Goal: Information Seeking & Learning: Learn about a topic

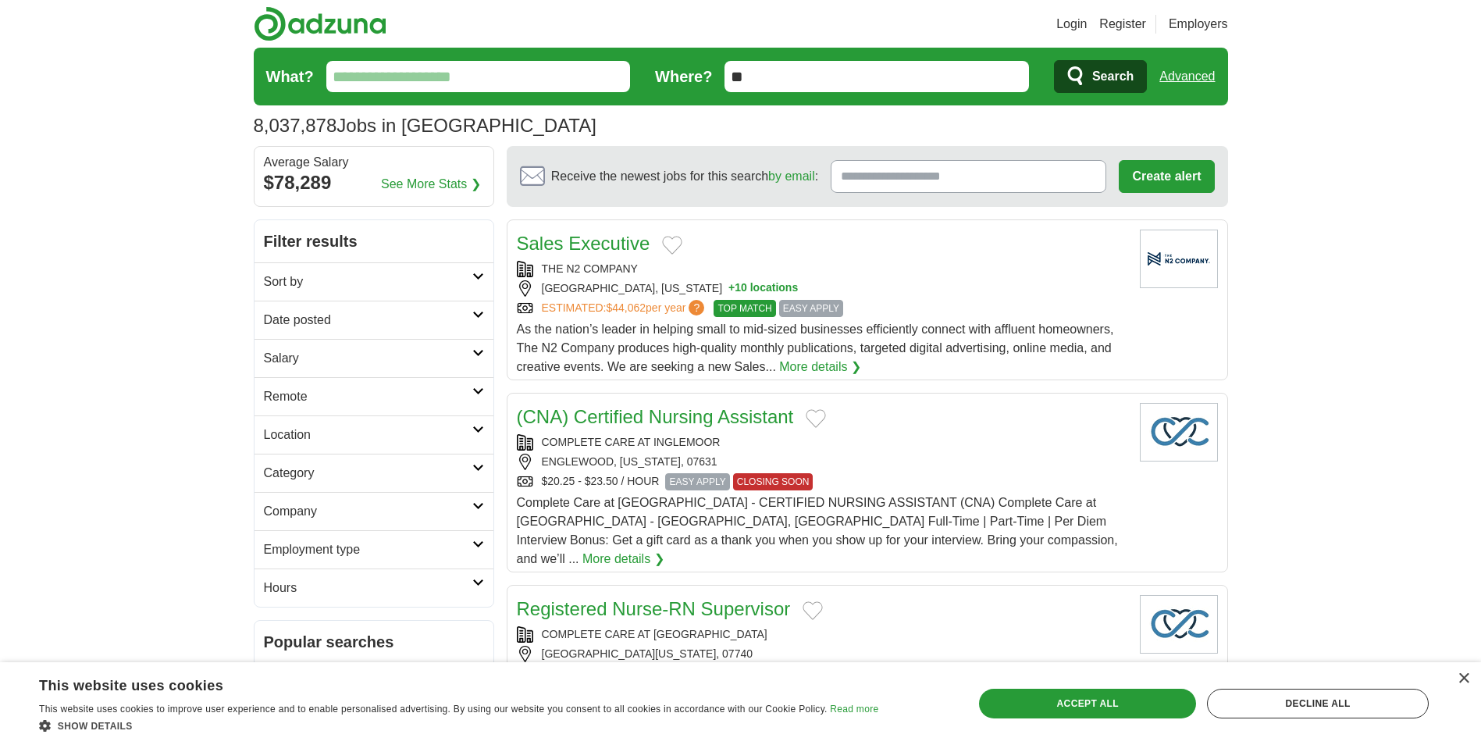
click at [484, 434] on link "Location" at bounding box center [373, 434] width 239 height 38
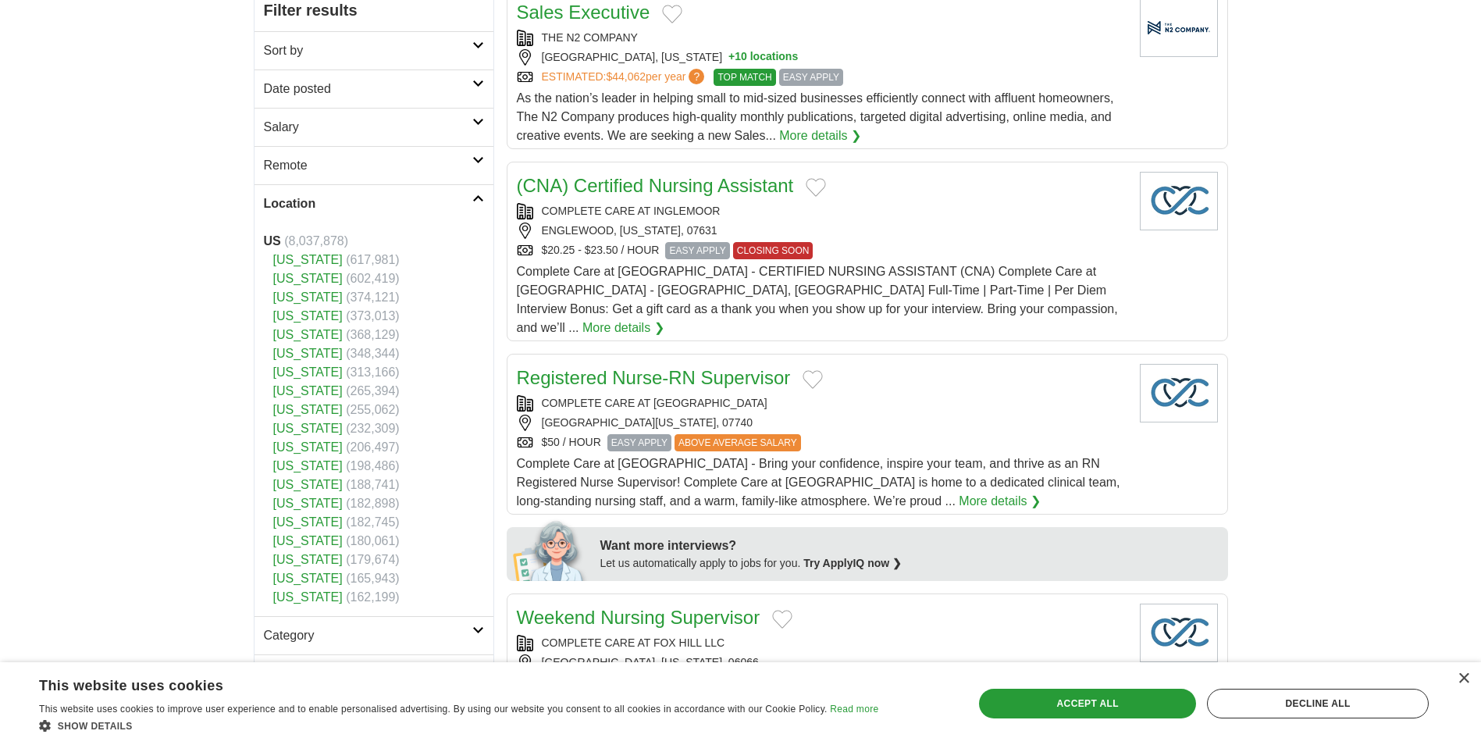
scroll to position [234, 0]
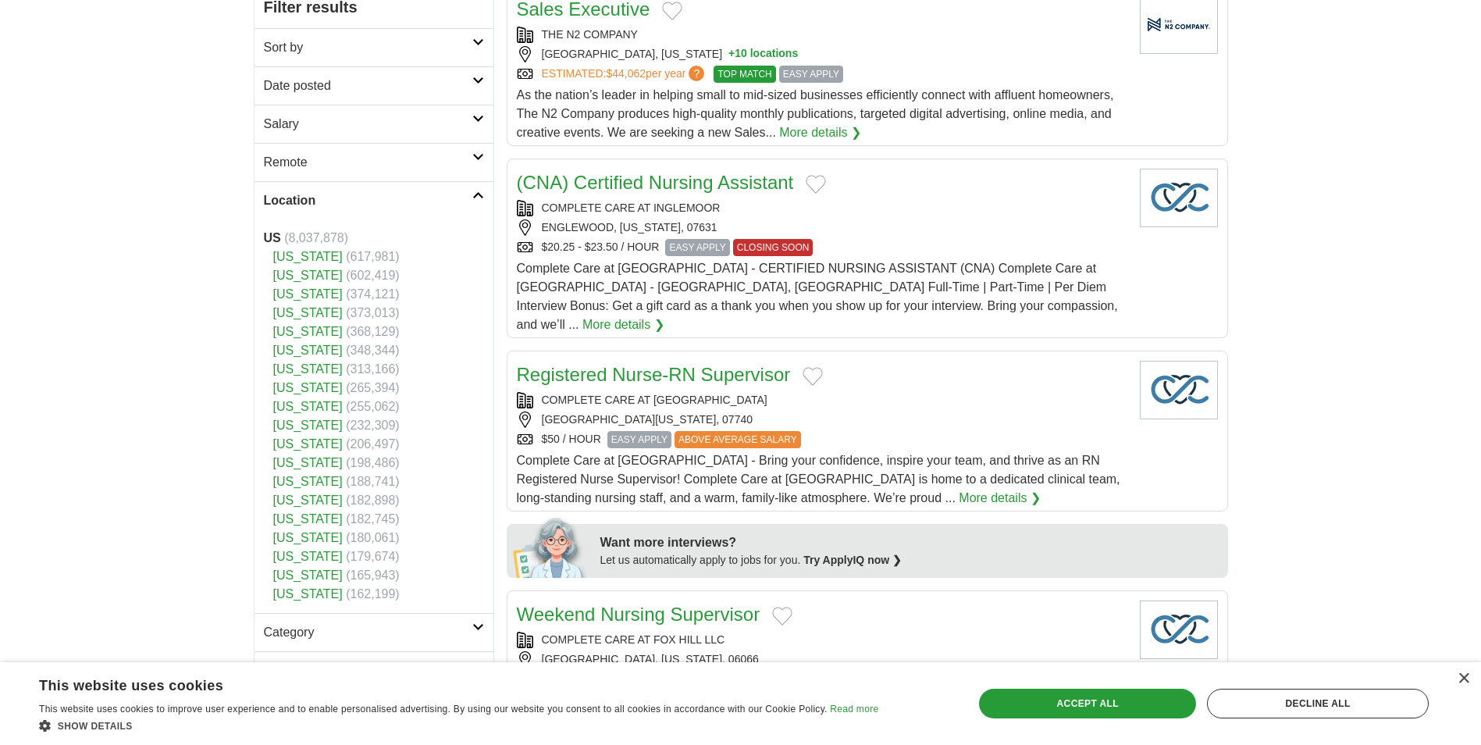
click at [298, 432] on li "Virginia (232,309)" at bounding box center [374, 425] width 220 height 19
click at [298, 429] on link "[US_STATE]" at bounding box center [307, 424] width 69 height 13
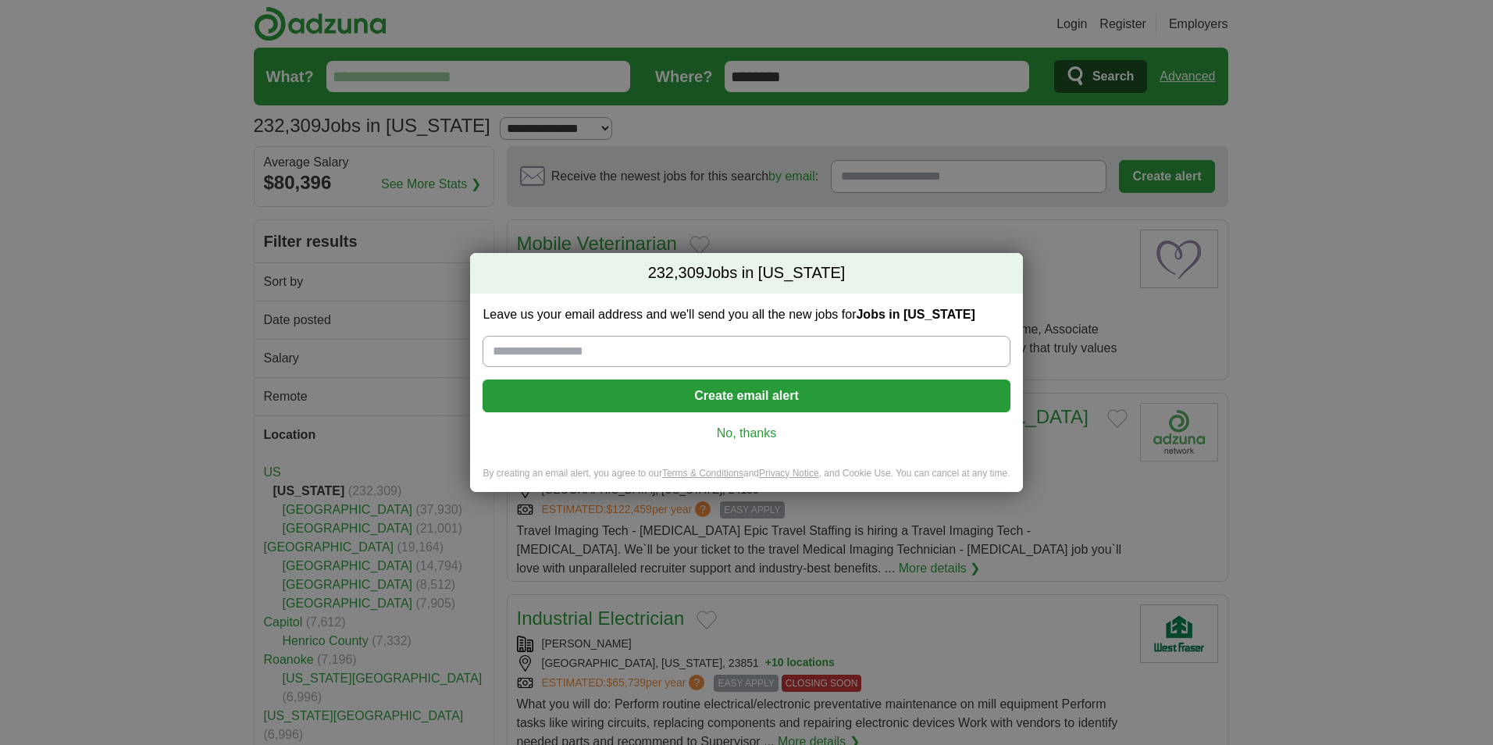
click at [759, 427] on link "No, thanks" at bounding box center [746, 433] width 502 height 17
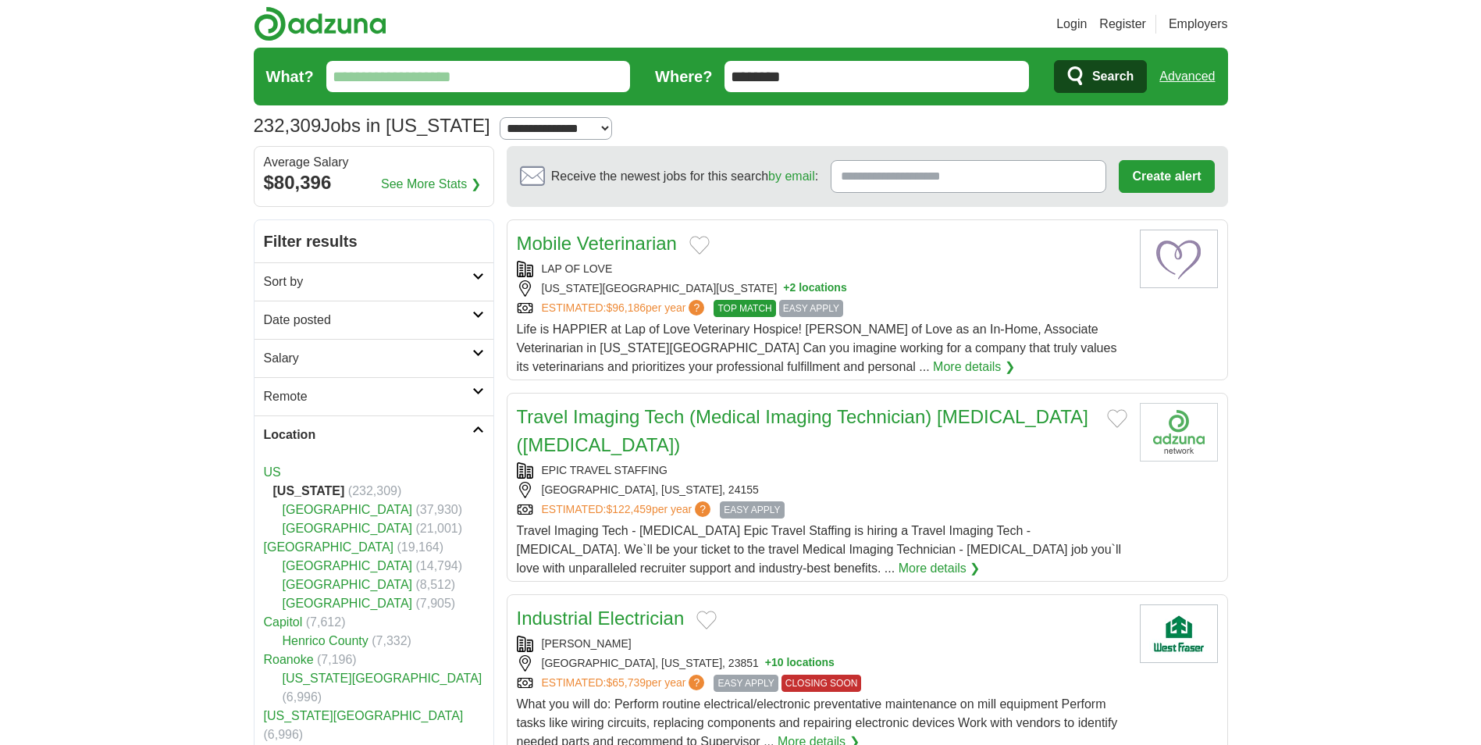
click at [483, 430] on icon at bounding box center [478, 429] width 12 height 8
